Goal: Task Accomplishment & Management: Manage account settings

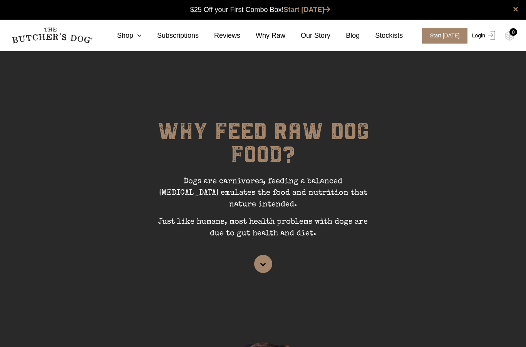
click at [485, 38] on img at bounding box center [490, 35] width 10 height 9
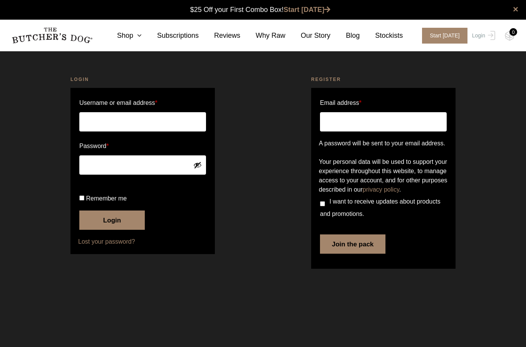
click at [186, 122] on input "Username or email address *" at bounding box center [142, 121] width 127 height 19
type input "michellefox@quinnemanuel.com"
click at [120, 230] on button "Login" at bounding box center [111, 219] width 65 height 19
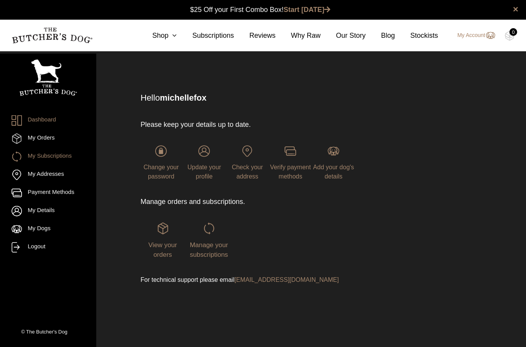
click at [40, 156] on link "My Subscriptions" at bounding box center [48, 156] width 73 height 10
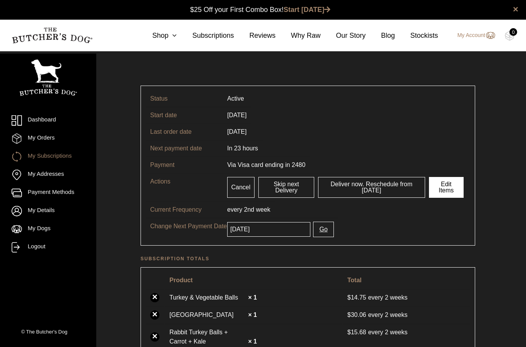
click at [447, 188] on link "Edit Items" at bounding box center [446, 187] width 35 height 21
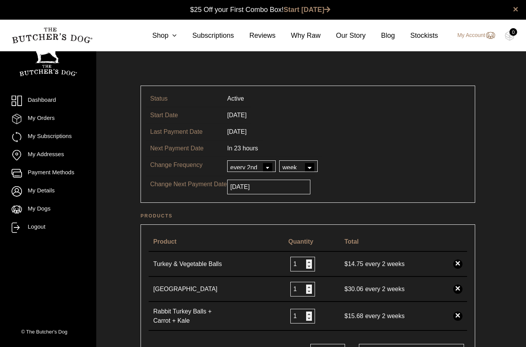
scroll to position [0, 0]
click at [455, 288] on link "×" at bounding box center [457, 288] width 9 height 9
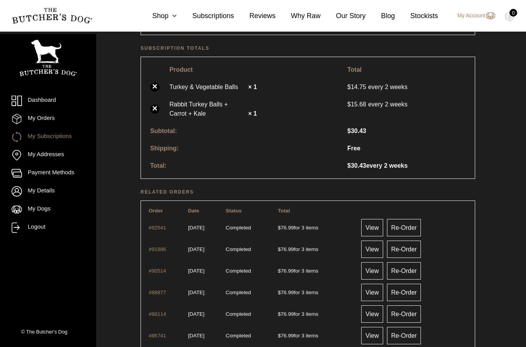
scroll to position [247, 0]
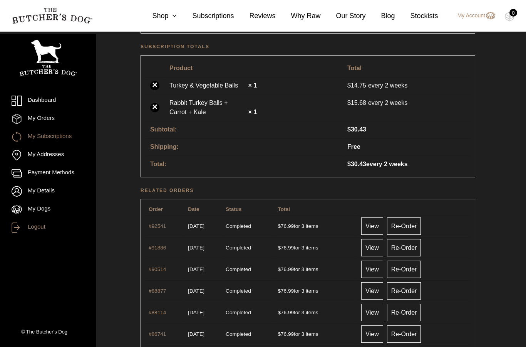
click at [37, 228] on link "Logout" at bounding box center [48, 227] width 73 height 10
